Goal: Transaction & Acquisition: Purchase product/service

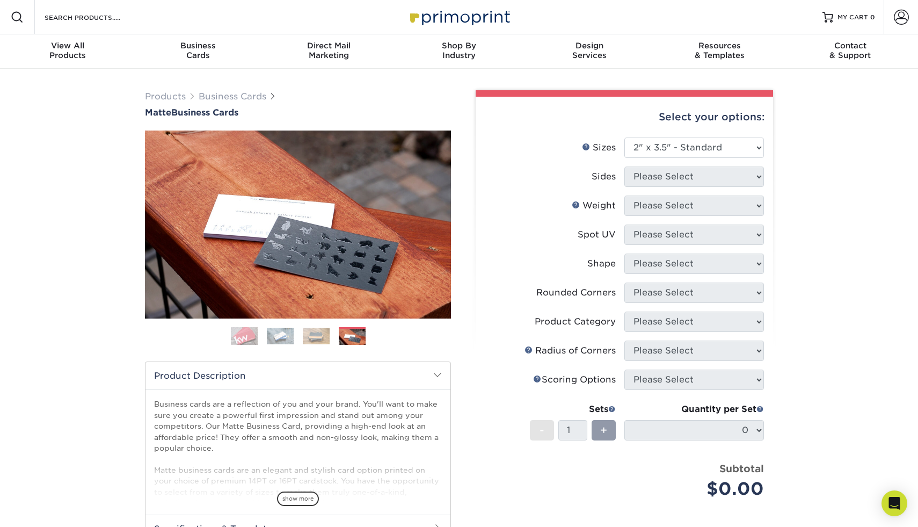
select select "2.00x3.50"
click at [193, 44] on span "Business" at bounding box center [198, 46] width 130 height 10
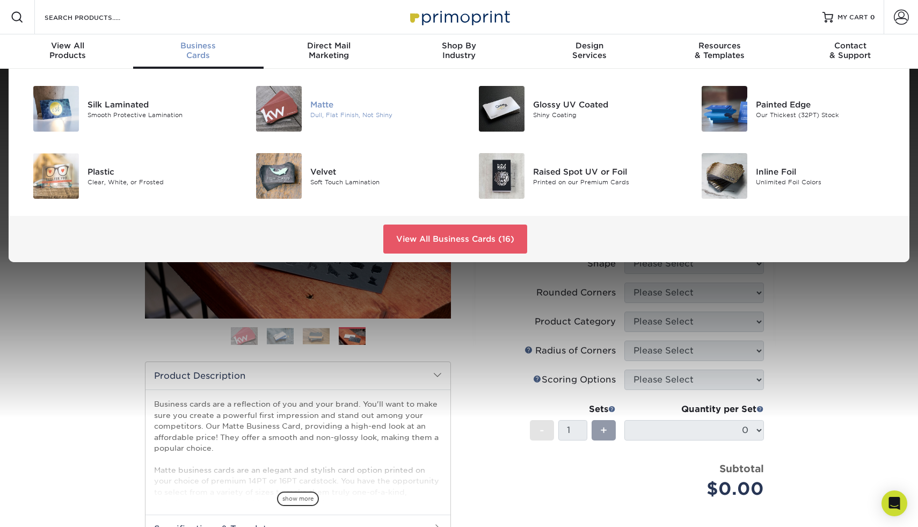
click at [335, 114] on div "Dull, Flat Finish, Not Shiny" at bounding box center [380, 114] width 141 height 9
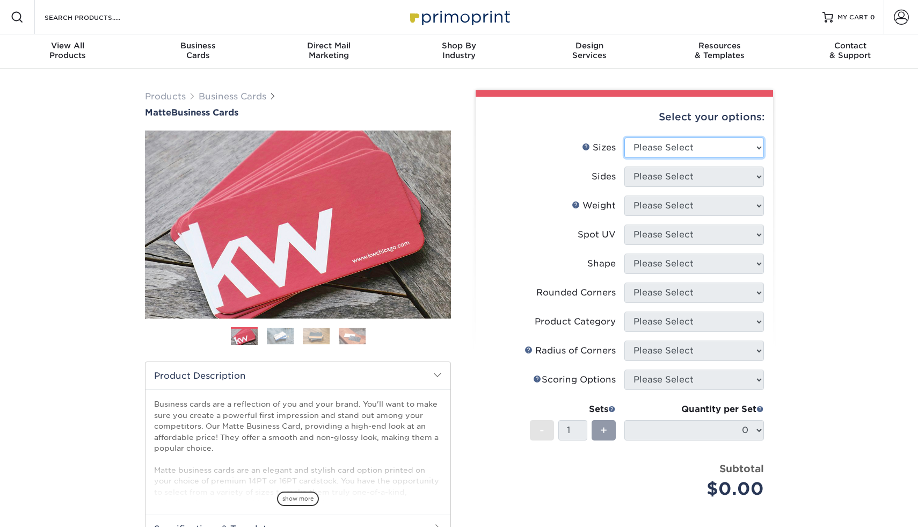
click at [717, 155] on select "Please Select 1.5" x 3.5" - Mini 1.75" x 3.5" - Mini 2" x 2" - Square 2" x 3" -…" at bounding box center [694, 147] width 140 height 20
select select "2.00x3.50"
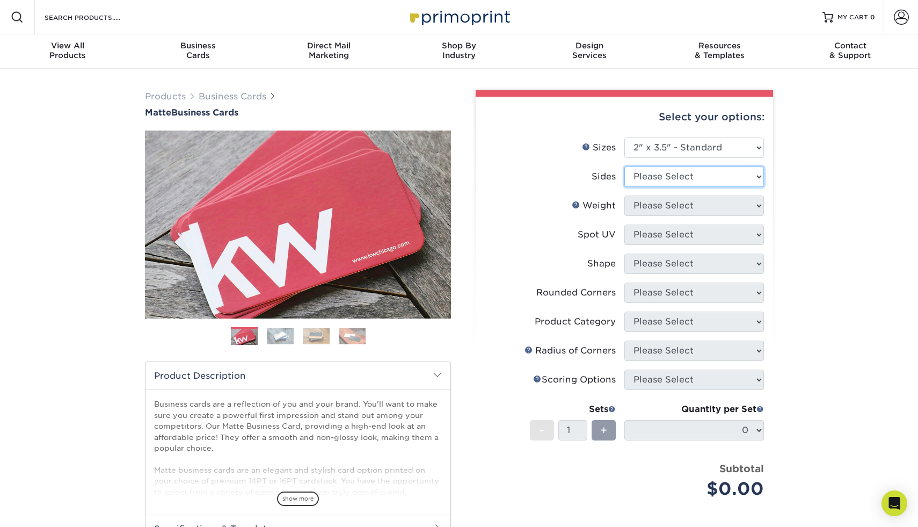
click at [717, 179] on select "Please Select Print Both Sides Print Front Only" at bounding box center [694, 176] width 140 height 20
select select "13abbda7-1d64-4f25-8bb2-c179b224825d"
click at [697, 202] on select "Please Select 16PT 14PT" at bounding box center [694, 205] width 140 height 20
select select "16PT"
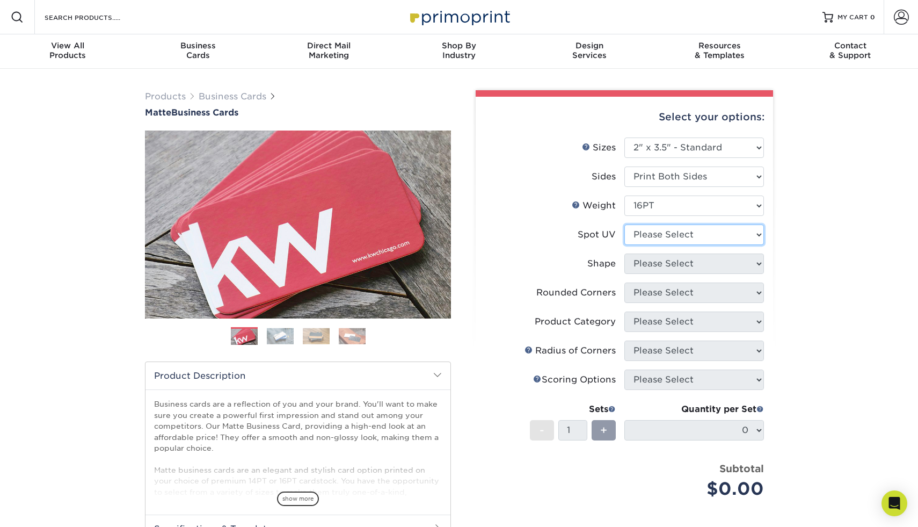
click at [683, 233] on select "Please Select No Spot UV Front and Back (Both Sides) Front Only Back Only" at bounding box center [694, 234] width 140 height 20
select select "3"
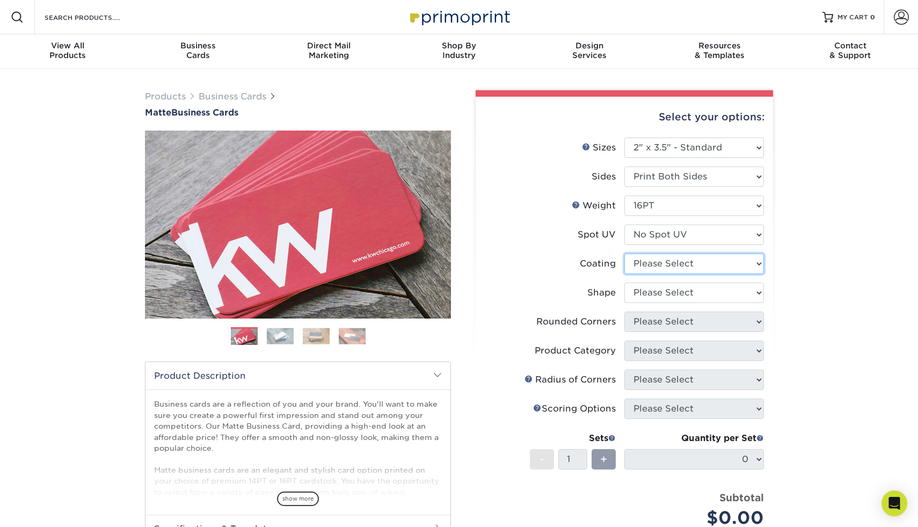
click at [662, 265] on select at bounding box center [694, 263] width 140 height 20
select select "121bb7b5-3b4d-429f-bd8d-bbf80e953313"
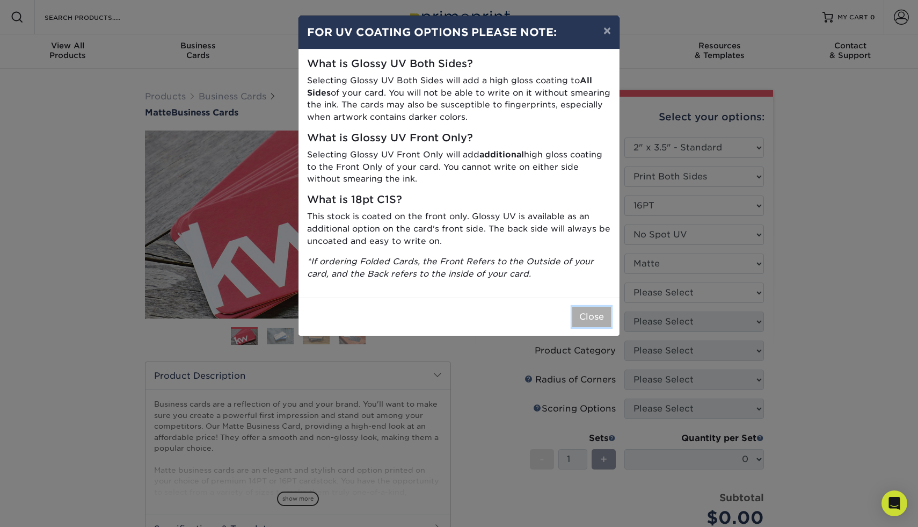
click at [588, 316] on button "Close" at bounding box center [591, 316] width 39 height 20
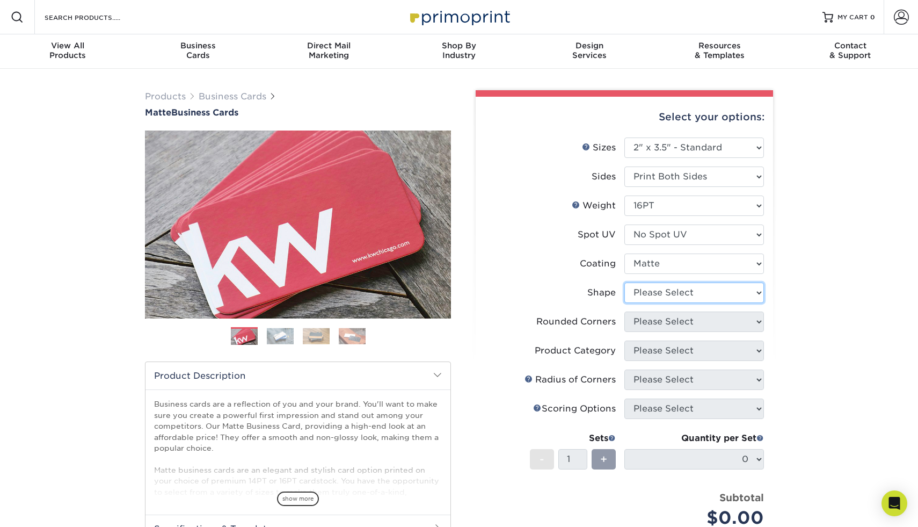
click at [648, 290] on select "Please Select Standard Oval" at bounding box center [694, 292] width 140 height 20
select select "standard"
click at [648, 319] on select "Please Select Yes - Round 2 Corners Yes - Round 4 Corners No" at bounding box center [694, 321] width 140 height 20
select select "0"
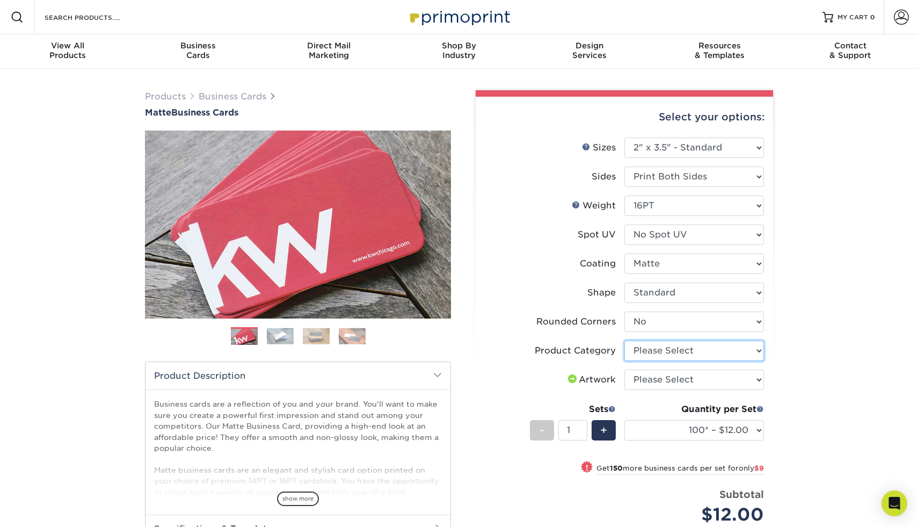
click at [742, 354] on select "Please Select Business Cards" at bounding box center [694, 350] width 140 height 20
select select "3b5148f1-0588-4f88-a218-97bcfdce65c1"
click at [711, 380] on select "Please Select I will upload files I need a design - $100" at bounding box center [694, 379] width 140 height 20
select select "upload"
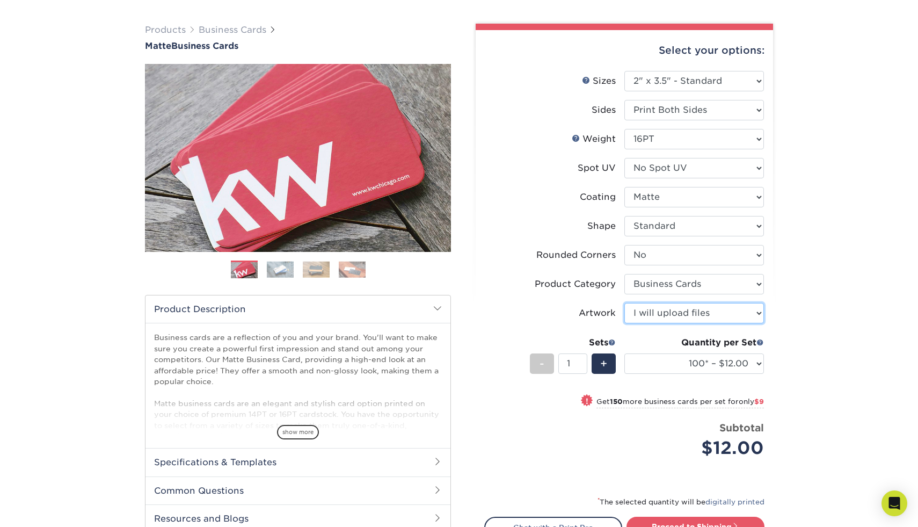
scroll to position [74, 0]
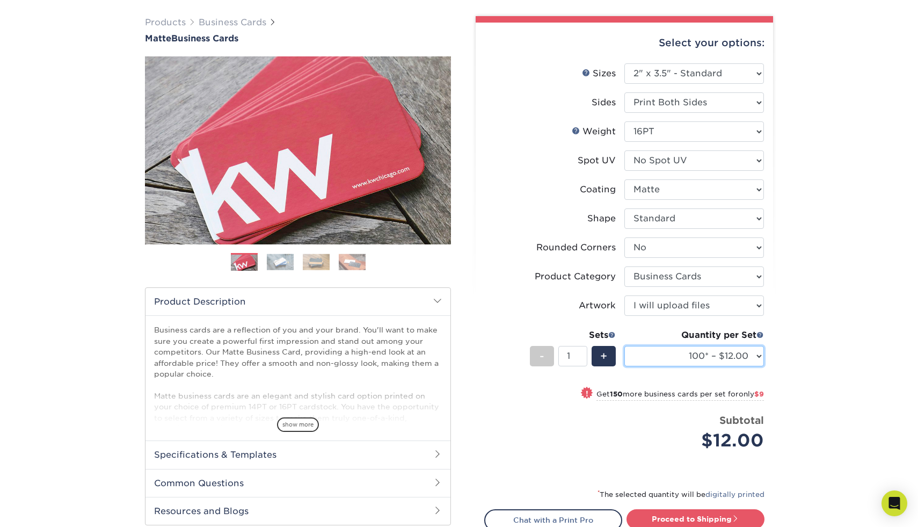
click at [712, 361] on select "100* – $12.00 250* – $21.00 500 – $42.00 1000 – $53.00 2500 – $95.00 5000 – $18…" at bounding box center [694, 356] width 140 height 20
select select "1000 – $53.00"
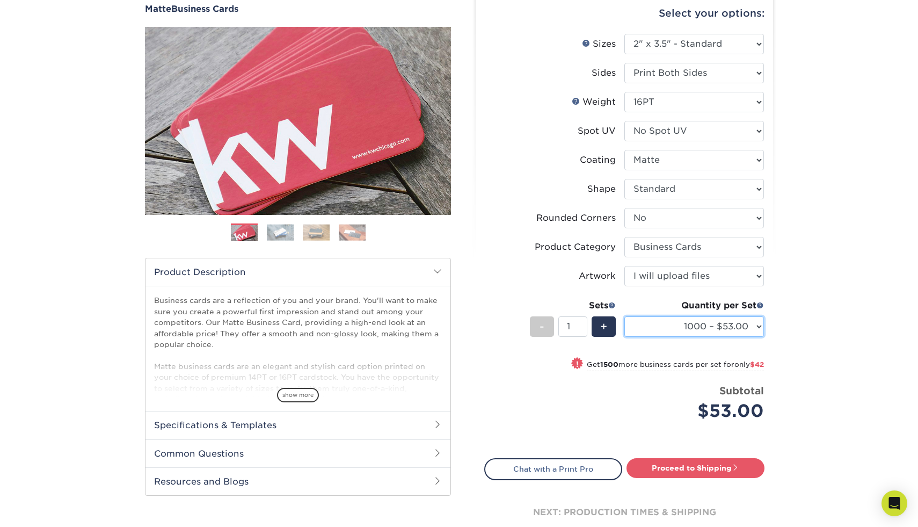
scroll to position [107, 0]
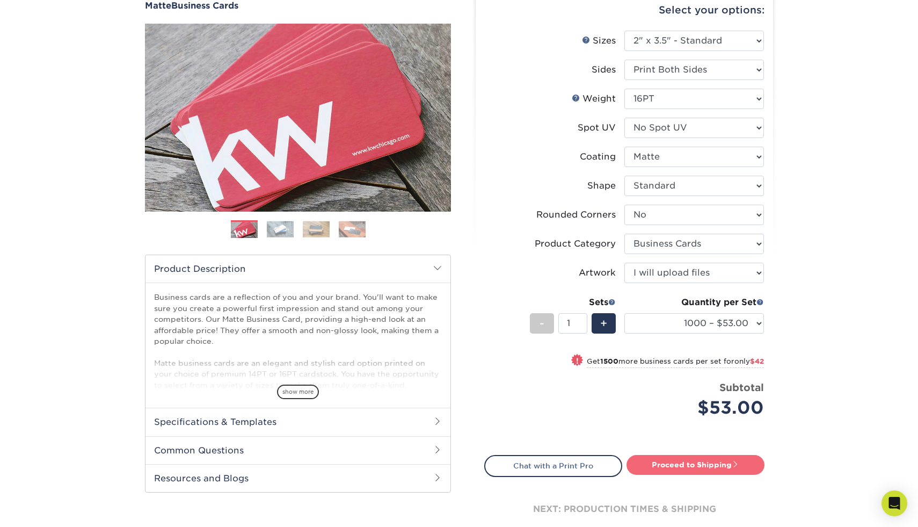
click at [669, 464] on link "Proceed to Shipping" at bounding box center [695, 464] width 138 height 19
type input "Set 1"
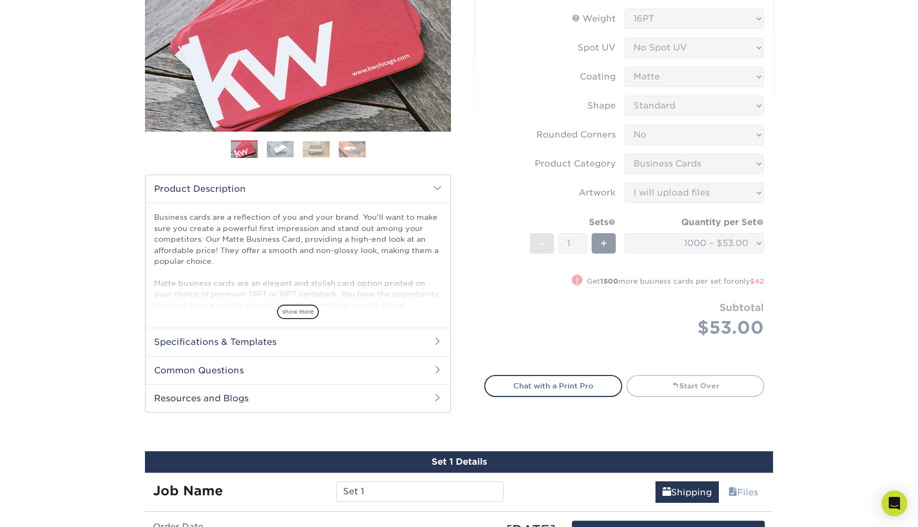
scroll to position [247, 0]
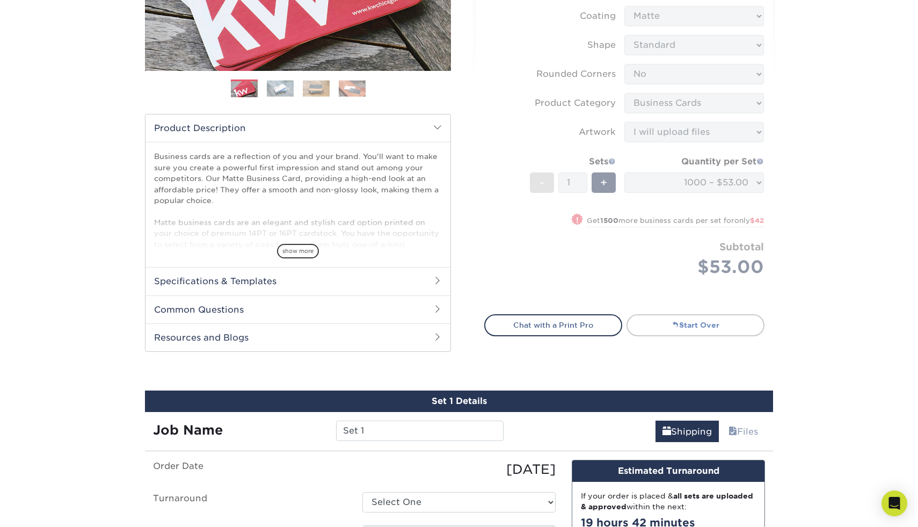
click at [689, 327] on link "Start Over" at bounding box center [695, 324] width 138 height 21
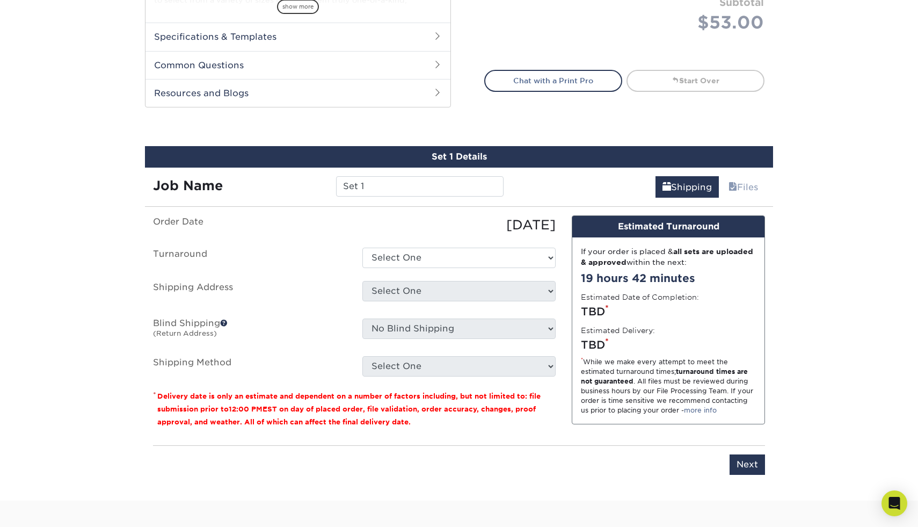
scroll to position [492, 0]
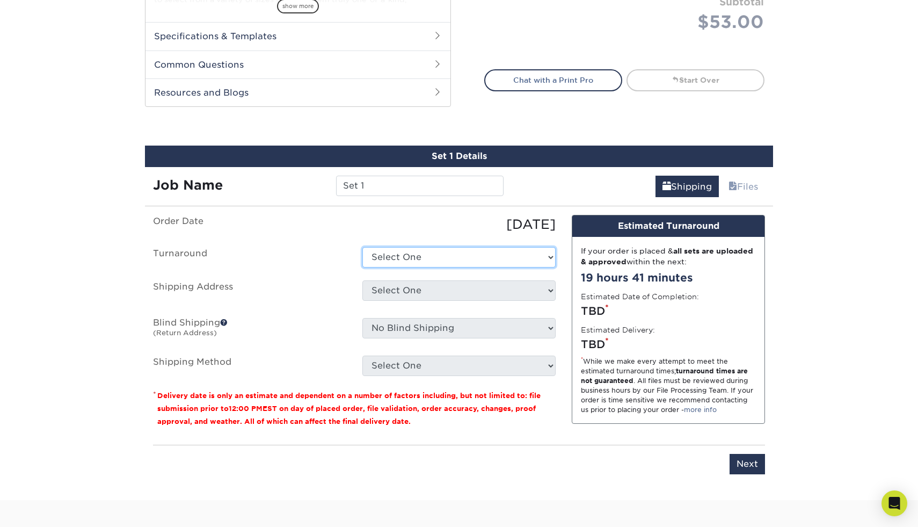
click at [411, 260] on select "Select One 2-4 Business Days 2 Day Next Business Day" at bounding box center [458, 257] width 193 height 20
select select "2167d3a5-02fc-4384-86ce-e339e30b5e03"
click at [426, 288] on select "Select One + Add New Address - Login" at bounding box center [458, 290] width 193 height 20
select select "newaddress"
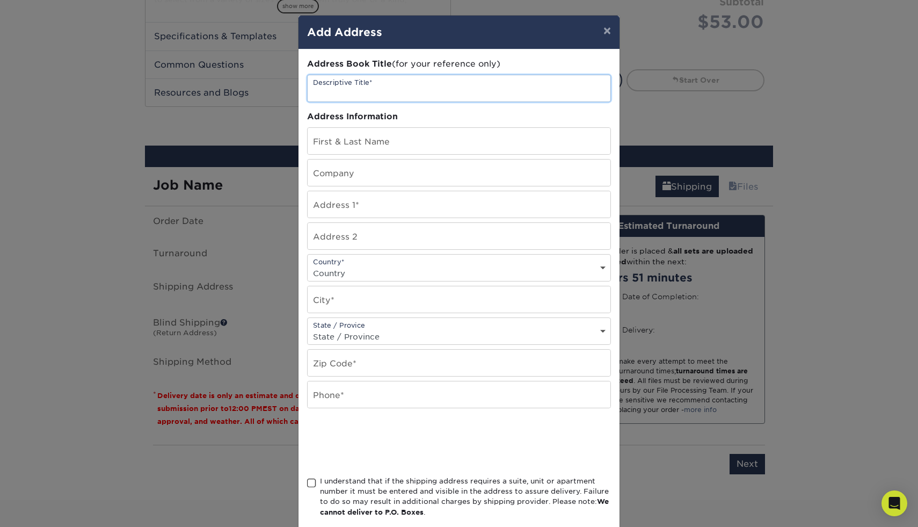
click at [378, 90] on input "text" at bounding box center [459, 88] width 303 height 26
type input "East Bay Vivarium"
type input "Alex Blanchard"
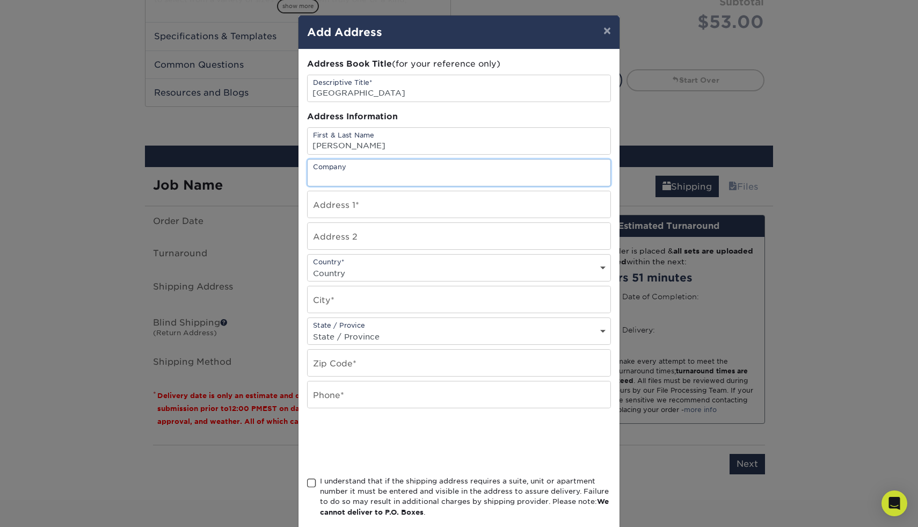
click at [381, 165] on input "text" at bounding box center [459, 172] width 303 height 26
type input "East Bay Vivarium"
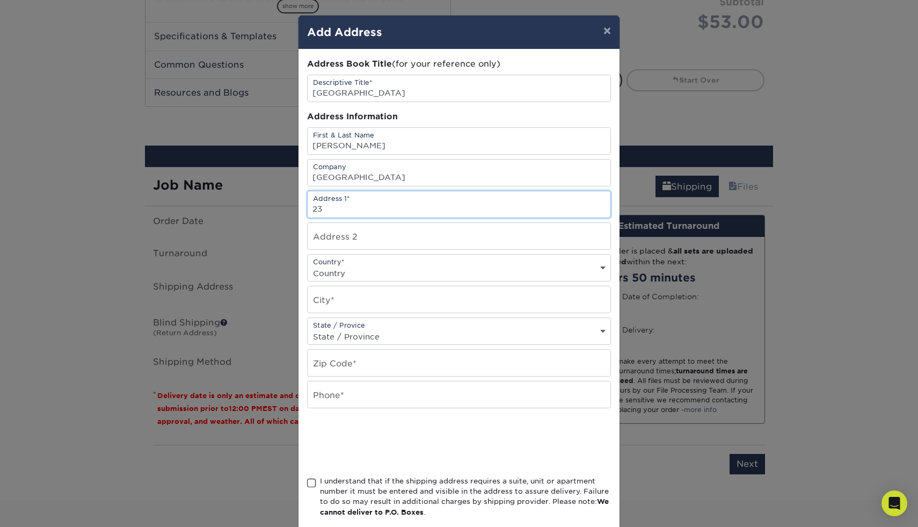
type input "2"
type input "1827 Fifth St."
type input "Suite C"
select select "US"
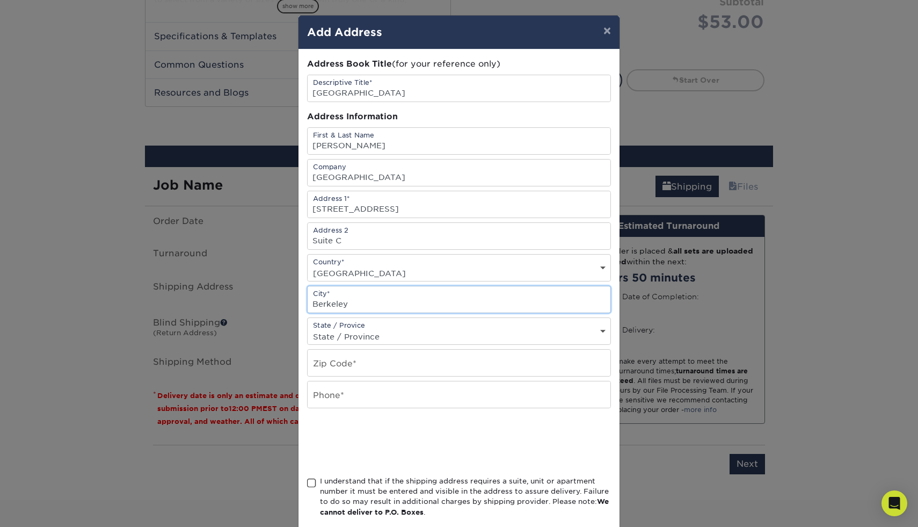
type input "Berkeley"
select select "CA"
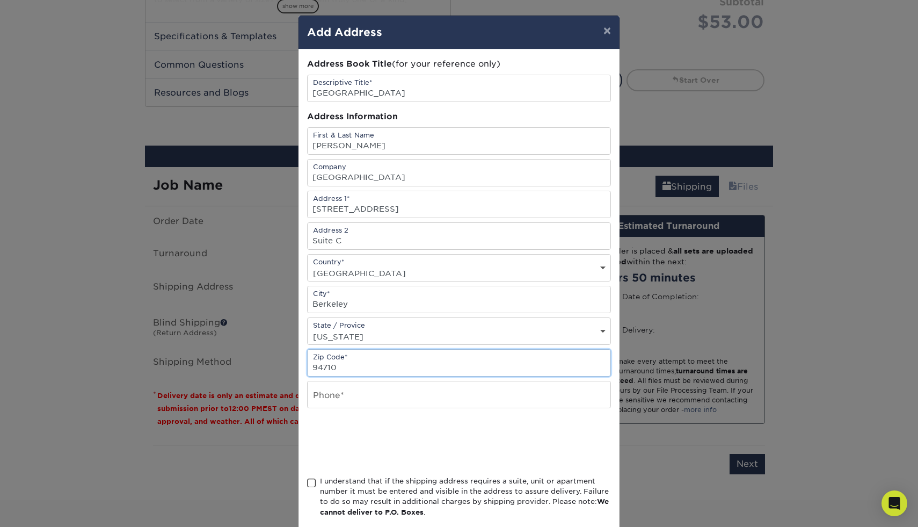
type input "94710"
type input "4152502891"
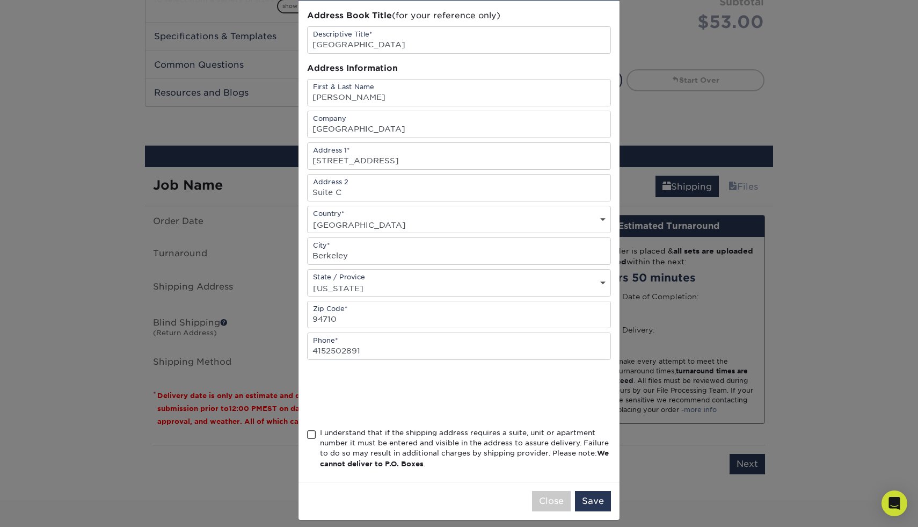
scroll to position [57, 0]
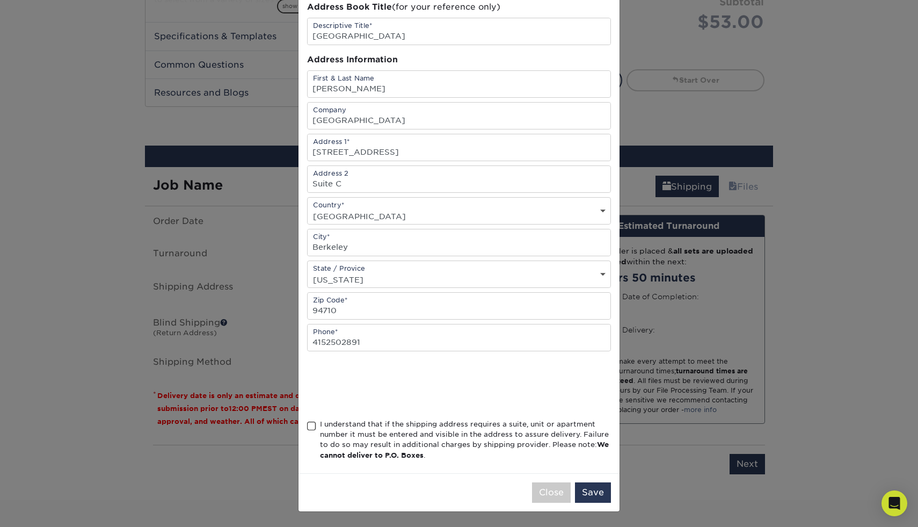
click at [321, 422] on div "I understand that if the shipping address requires a suite, unit or apartment n…" at bounding box center [465, 440] width 291 height 42
click at [0, 0] on input "I understand that if the shipping address requires a suite, unit or apartment n…" at bounding box center [0, 0] width 0 height 0
click at [597, 492] on button "Save" at bounding box center [593, 492] width 36 height 20
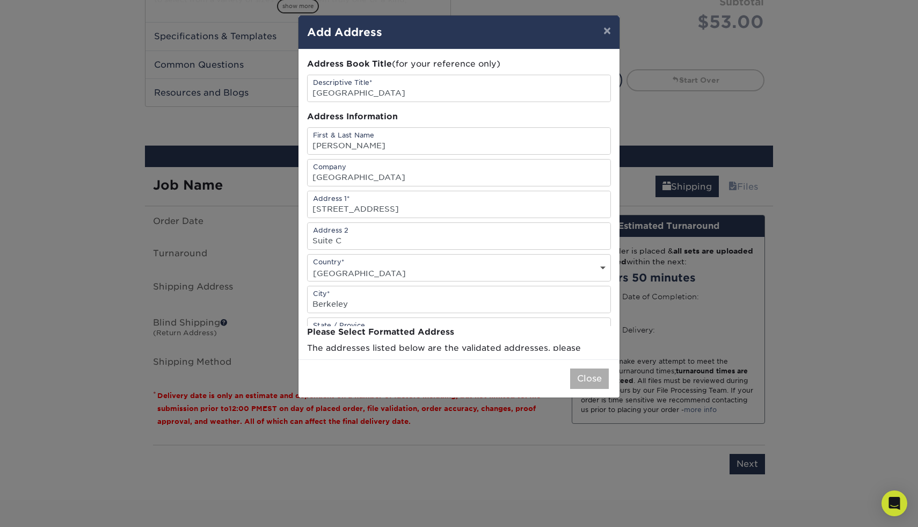
scroll to position [0, 0]
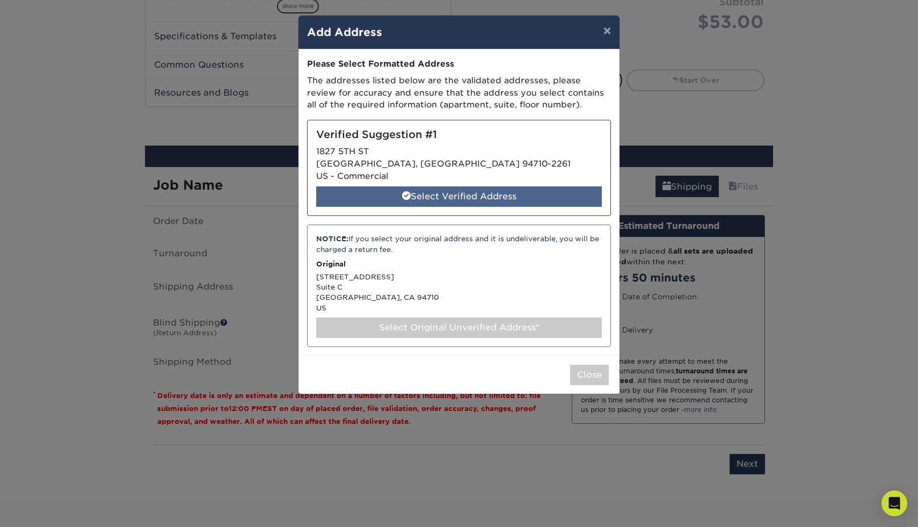
click at [500, 196] on div "Select Verified Address" at bounding box center [459, 196] width 286 height 20
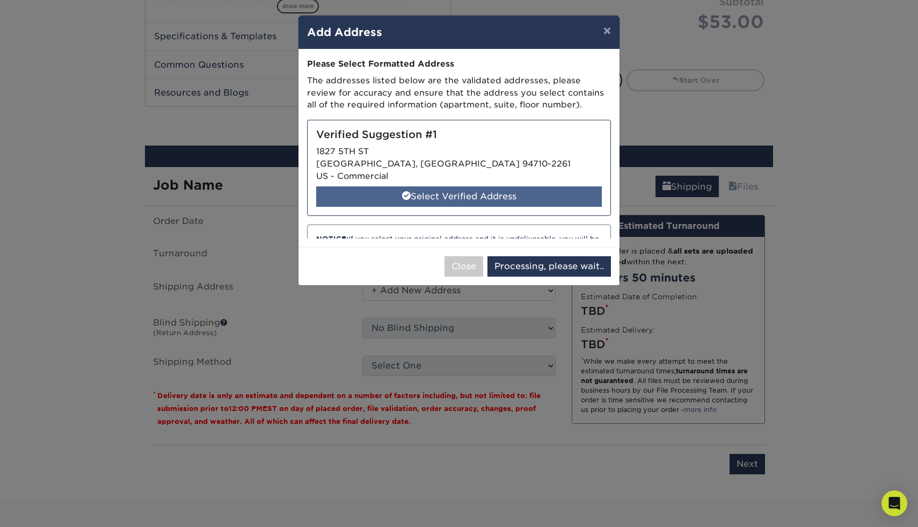
select select "285403"
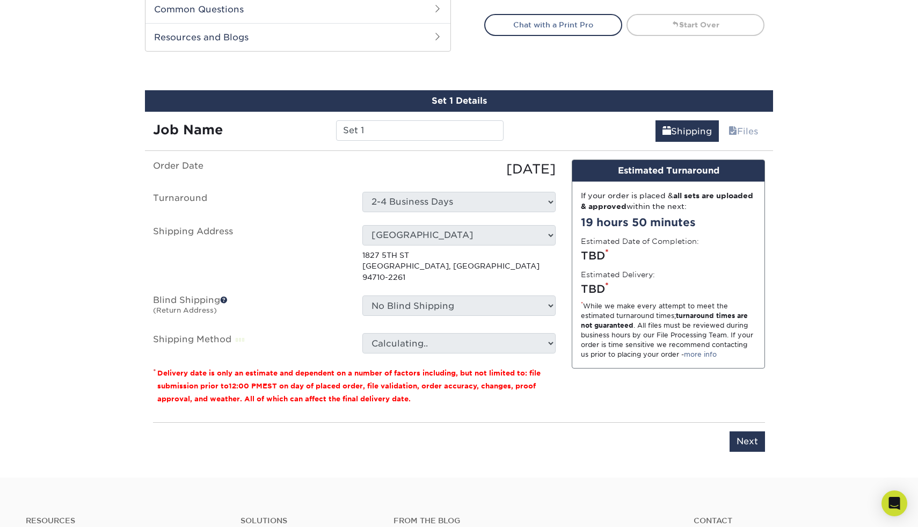
scroll to position [549, 0]
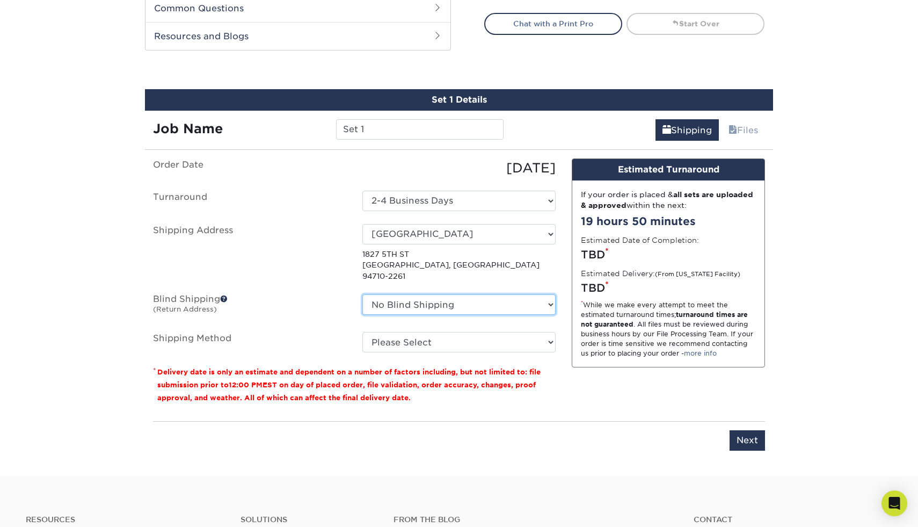
click at [491, 297] on select "No Blind Shipping + Add New Address" at bounding box center [458, 304] width 193 height 20
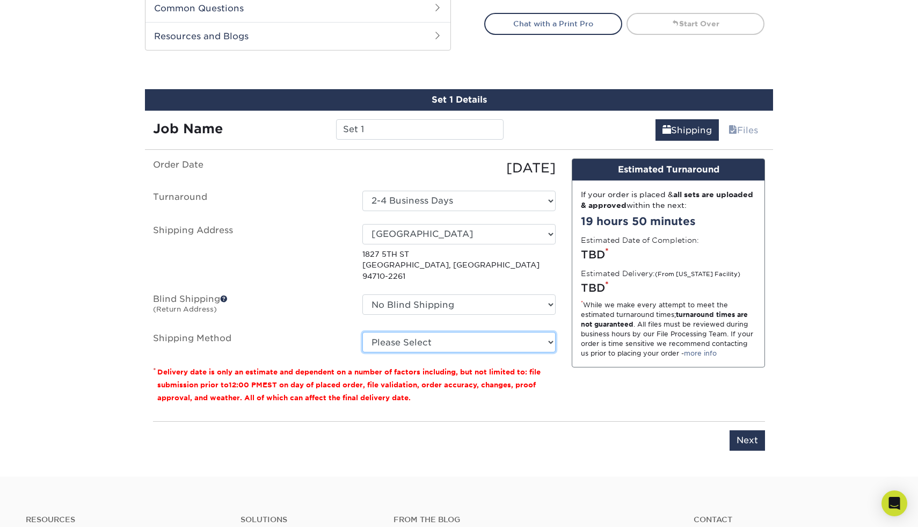
click at [485, 332] on select "Please Select Ground Shipping (+$8.96) 3 Day Shipping Service (+$15.34) 2 Day A…" at bounding box center [458, 342] width 193 height 20
select select "03"
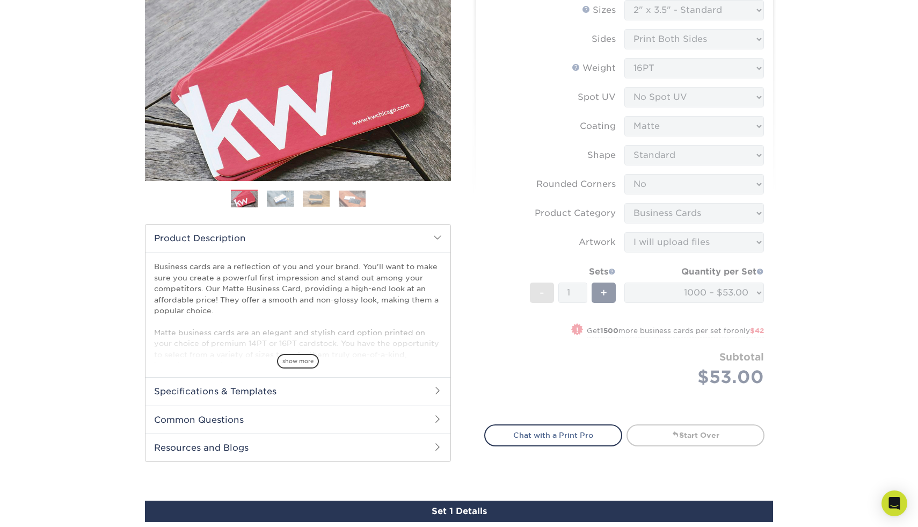
scroll to position [0, 0]
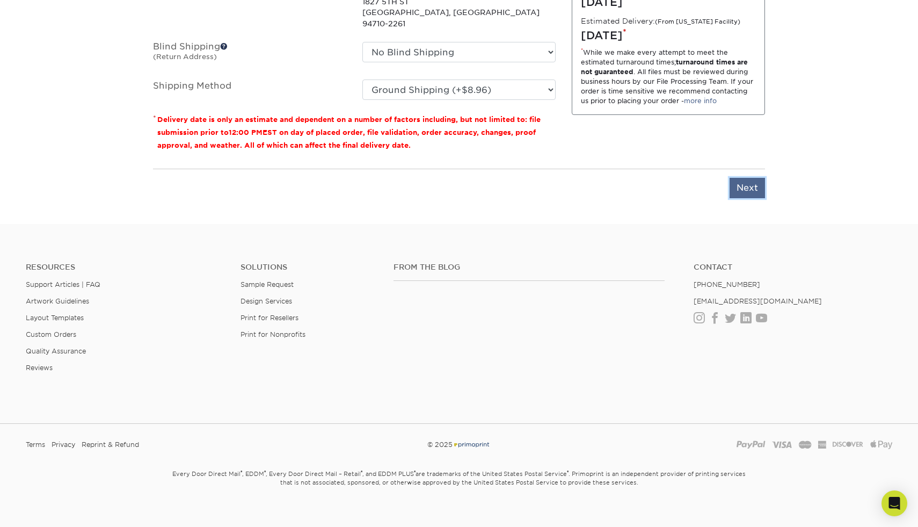
click at [752, 181] on input "Next" at bounding box center [746, 188] width 35 height 20
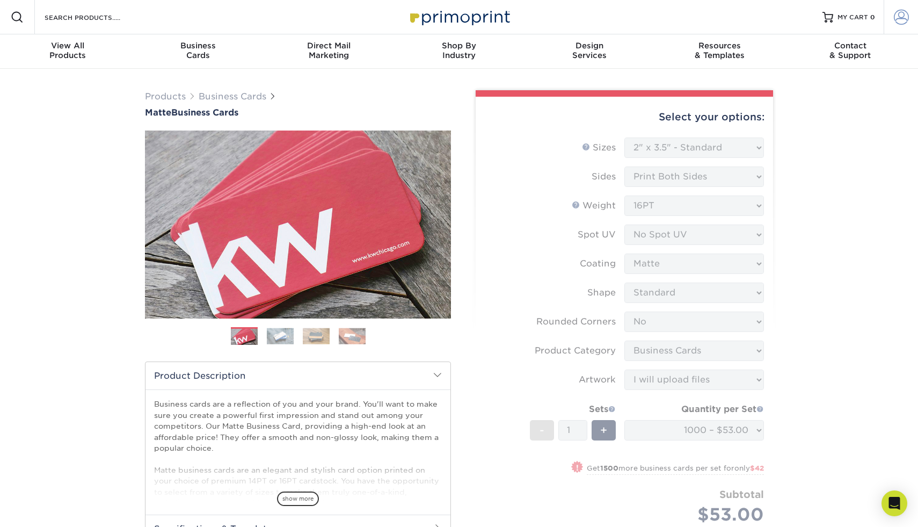
click at [901, 13] on span at bounding box center [901, 17] width 15 height 15
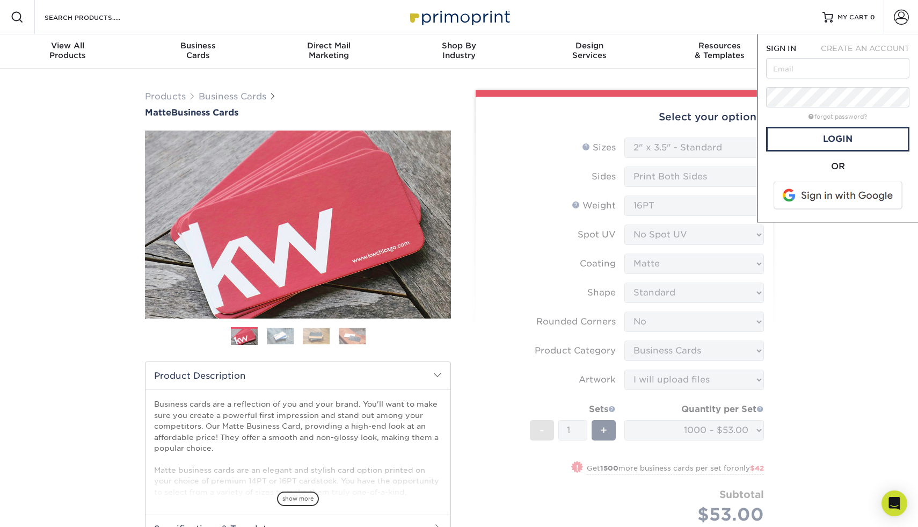
click at [867, 47] on span "CREATE AN ACCOUNT" at bounding box center [865, 48] width 89 height 9
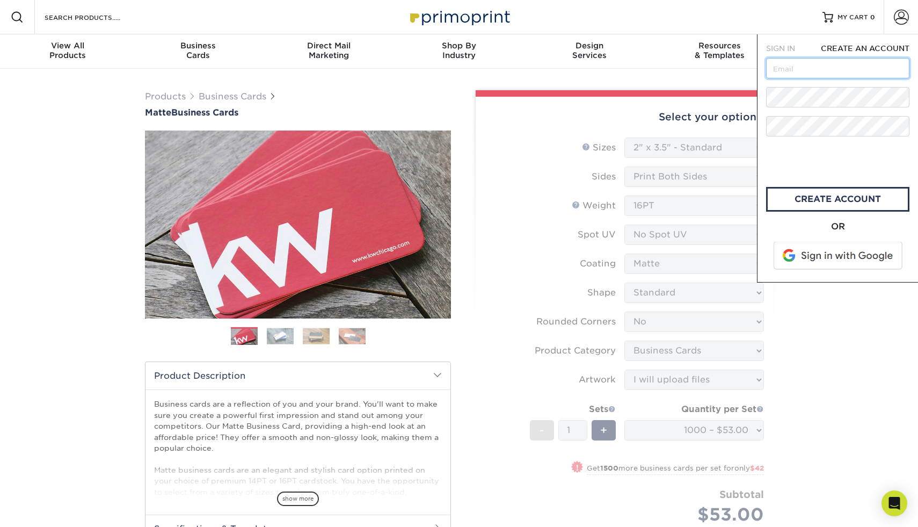
click at [829, 69] on input "text" at bounding box center [837, 68] width 143 height 20
type input "alex@eastbayvivarium.com"
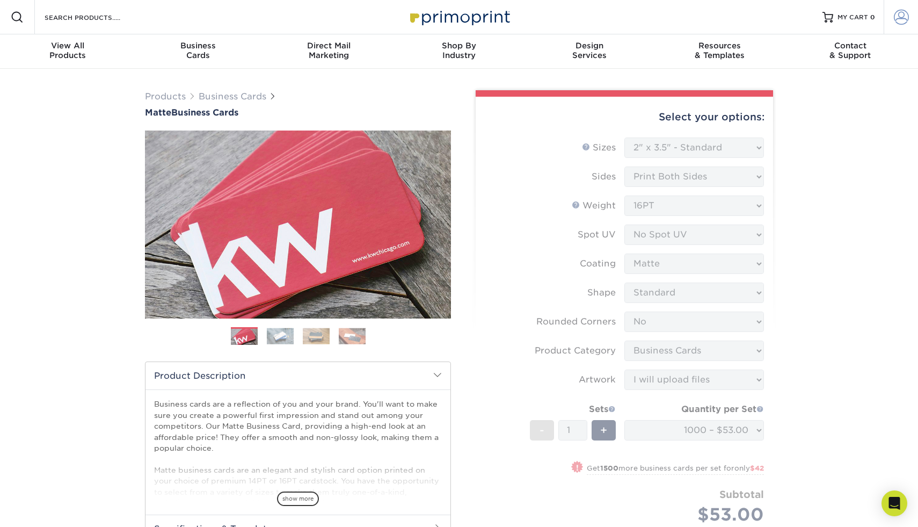
click at [903, 19] on span at bounding box center [901, 17] width 15 height 15
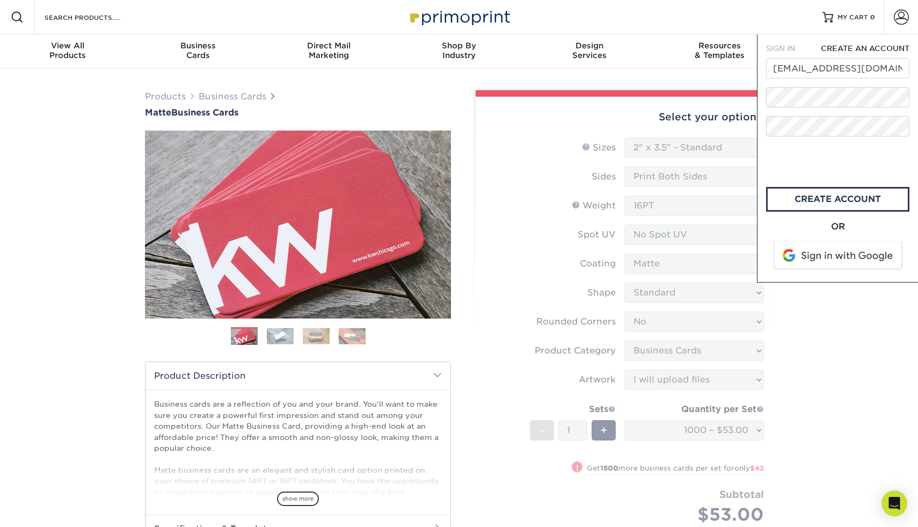
click at [893, 224] on div "OR" at bounding box center [837, 226] width 143 height 13
click at [819, 194] on link "create account" at bounding box center [837, 199] width 143 height 25
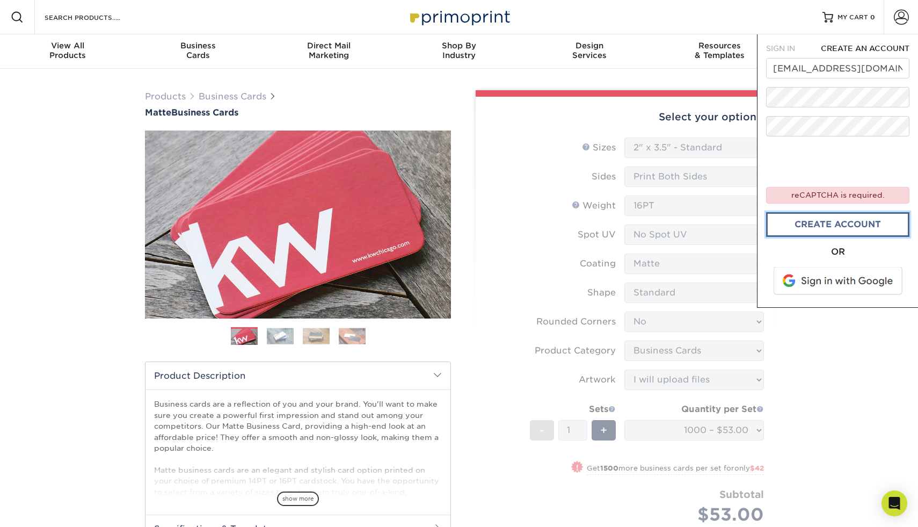
click at [800, 221] on link "create account" at bounding box center [837, 224] width 143 height 25
